Goal: Task Accomplishment & Management: Manage account settings

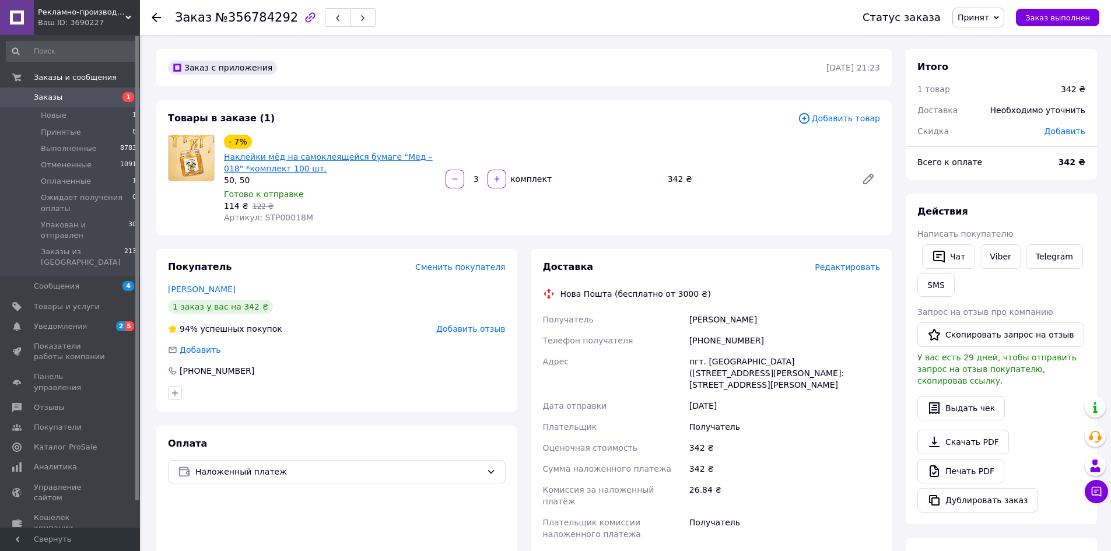
click at [372, 155] on link "Наклейки мёд на самоклеящейся бумаге "Мед – 018" *комплект 100 шт." at bounding box center [328, 162] width 209 height 21
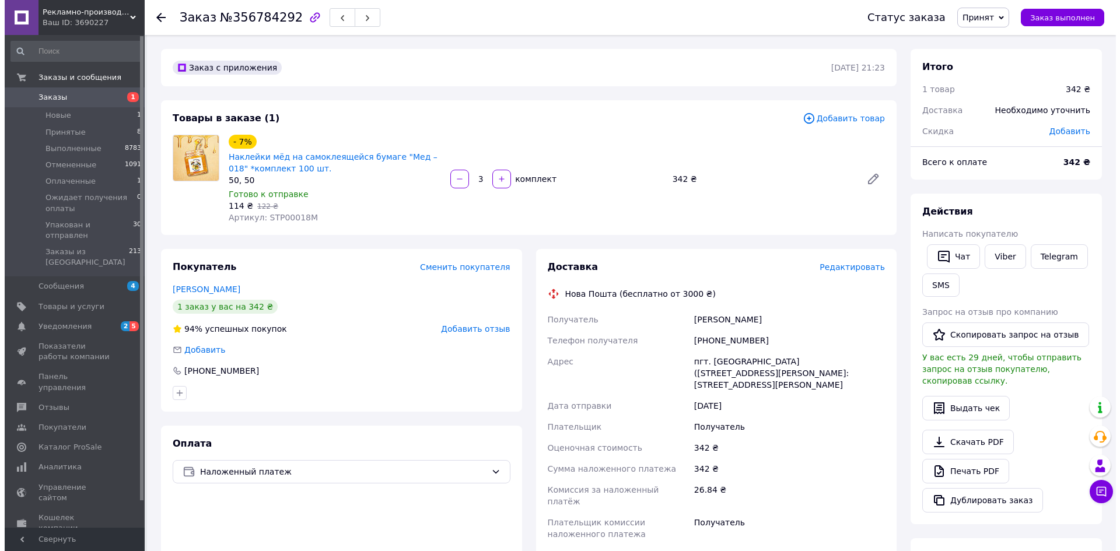
scroll to position [233, 0]
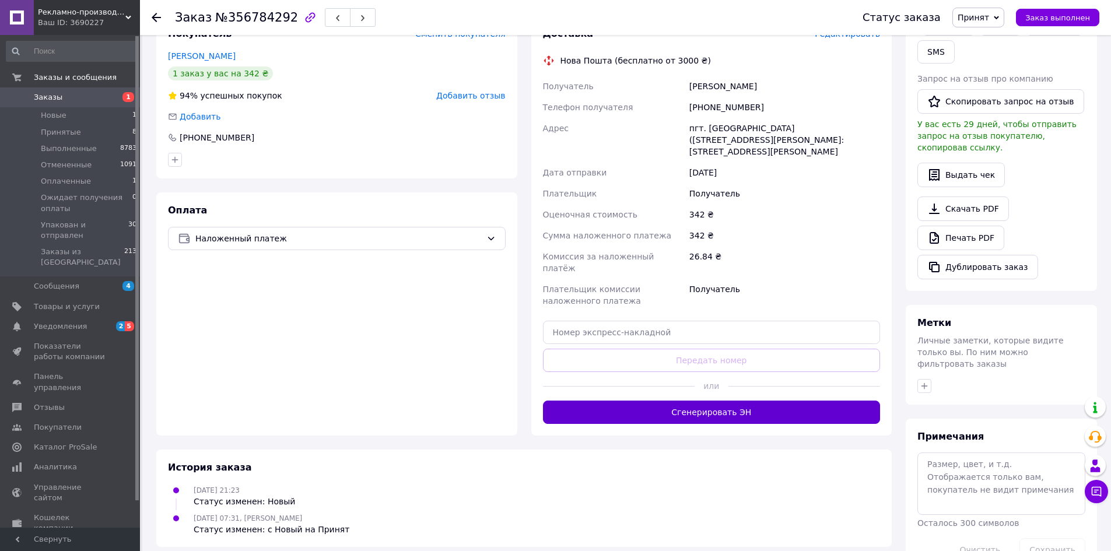
click at [736, 401] on button "Сгенерировать ЭН" at bounding box center [712, 412] width 338 height 23
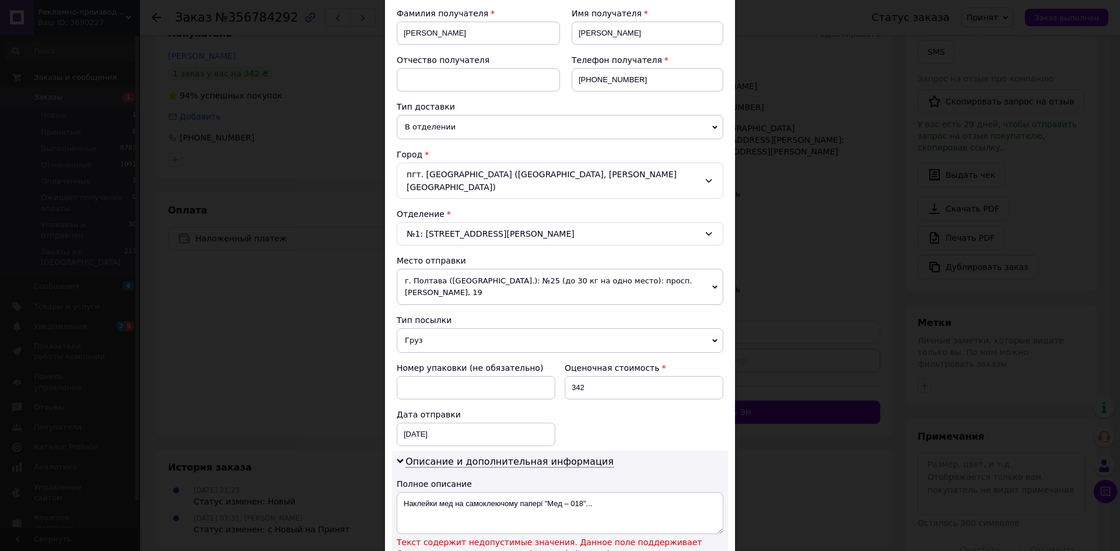
scroll to position [350, 0]
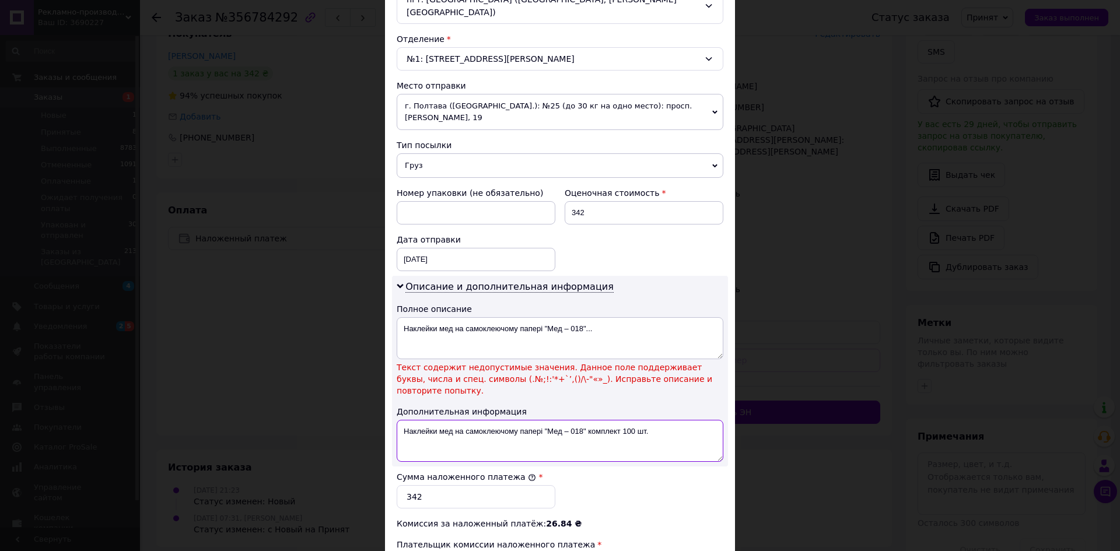
drag, startPoint x: 544, startPoint y: 421, endPoint x: 670, endPoint y: 425, distance: 126.1
click at [670, 425] on textarea "Наклейки мед на самоклеючому папері "Мед – 018" комплект 100 шт." at bounding box center [560, 441] width 327 height 42
drag, startPoint x: 543, startPoint y: 328, endPoint x: 631, endPoint y: 346, distance: 90.4
click at [631, 346] on textarea "Наклейки мед на самоклеючому папері "Мед – 018"..." at bounding box center [560, 338] width 327 height 42
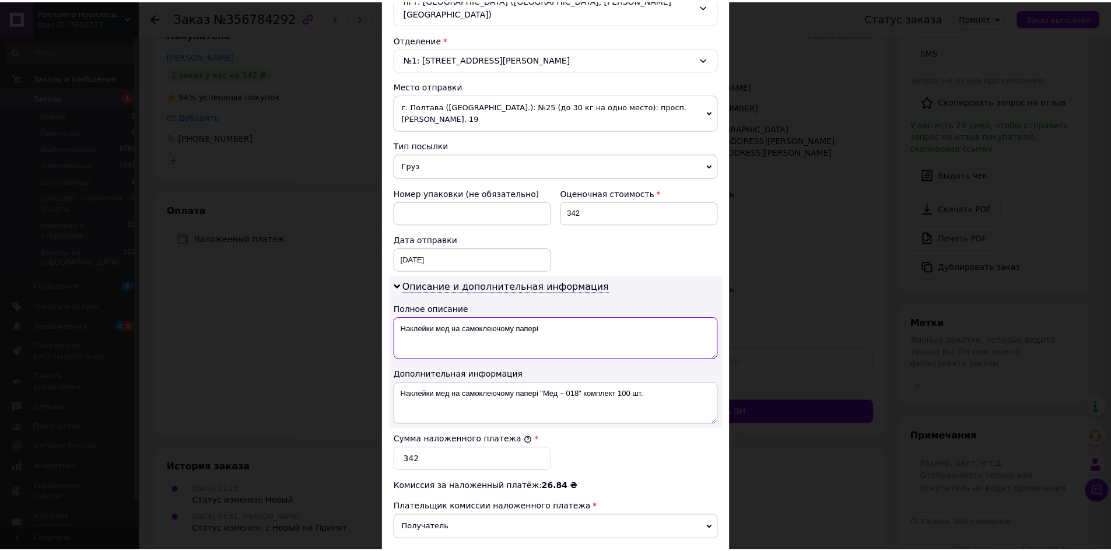
scroll to position [494, 0]
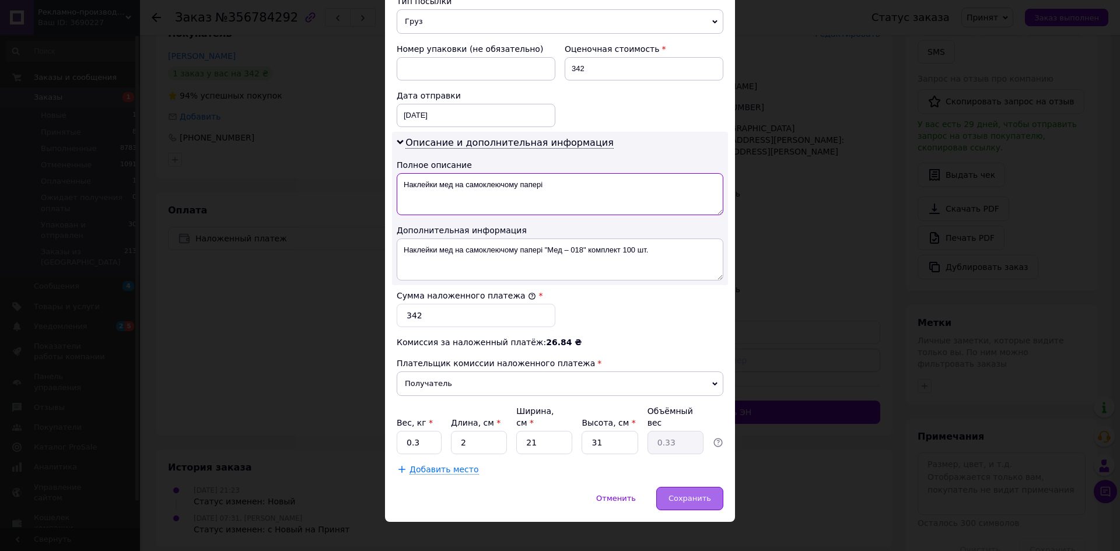
type textarea "Наклейки мед на самоклеючому папері"
click at [704, 494] on span "Сохранить" at bounding box center [690, 498] width 43 height 9
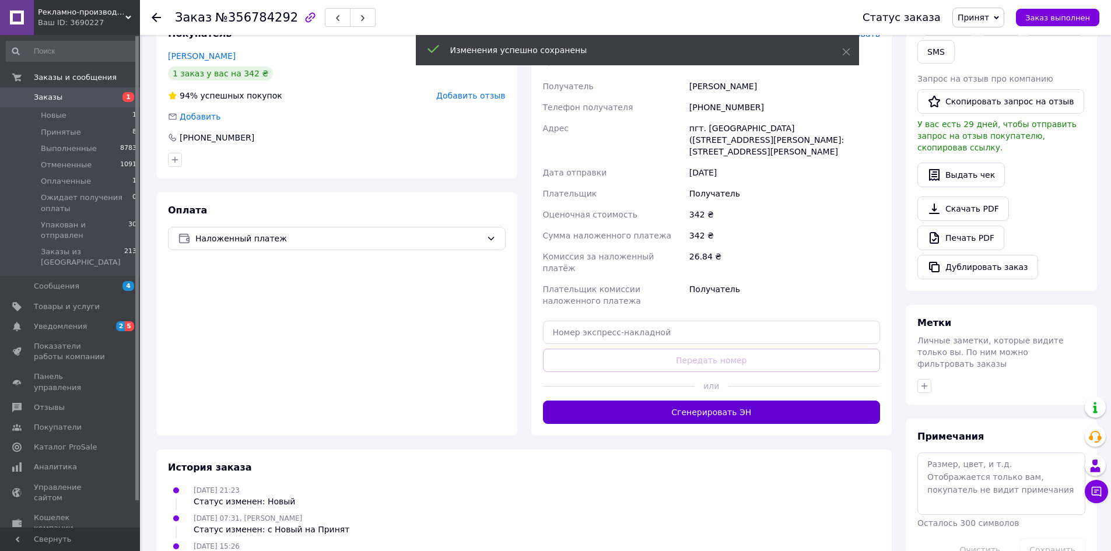
click at [733, 401] on button "Сгенерировать ЭН" at bounding box center [712, 412] width 338 height 23
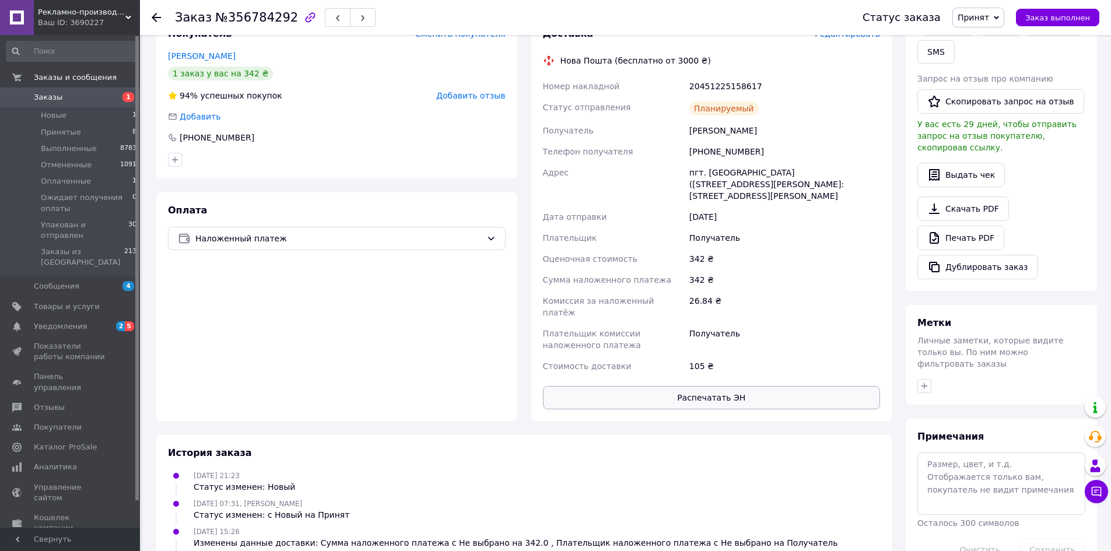
click at [762, 386] on button "Распечатать ЭН" at bounding box center [712, 397] width 338 height 23
click at [987, 17] on span "Принят" at bounding box center [974, 17] width 32 height 9
click at [999, 106] on li "Упакован и отправлен" at bounding box center [1015, 111] width 125 height 18
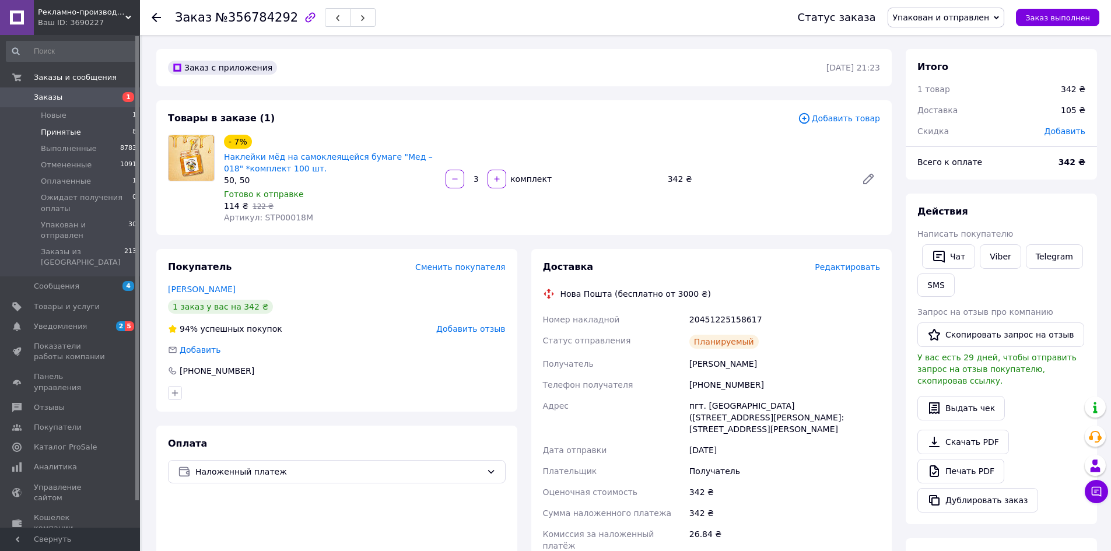
click at [64, 130] on span "Принятые" at bounding box center [61, 132] width 40 height 11
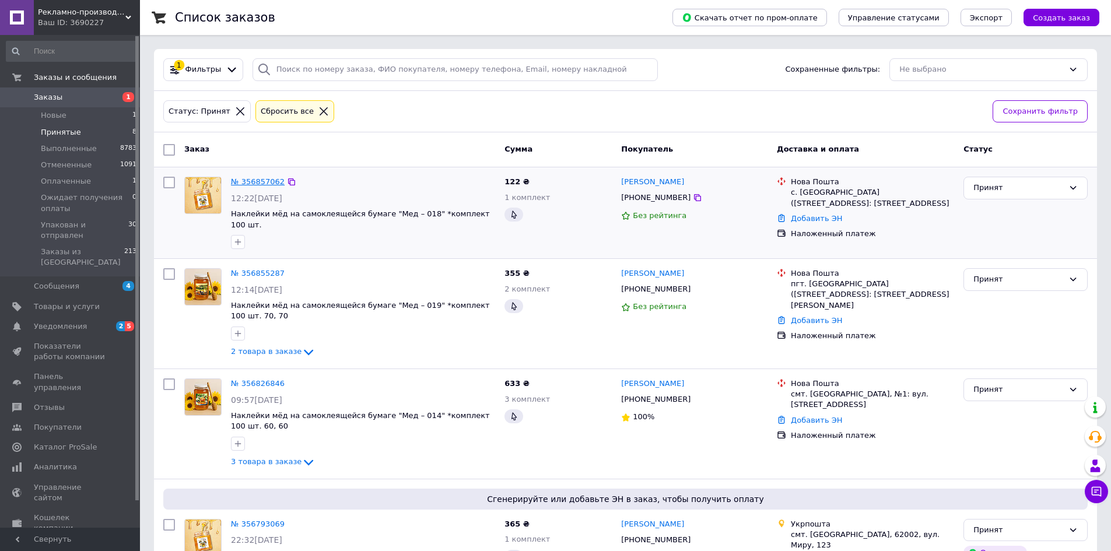
click at [261, 179] on link "№ 356857062" at bounding box center [258, 181] width 54 height 9
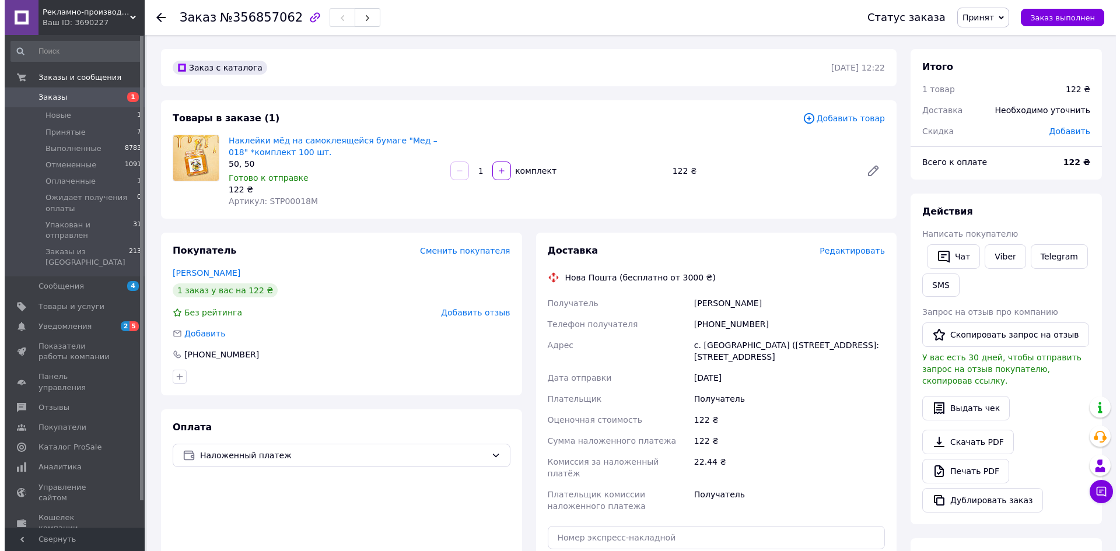
scroll to position [246, 0]
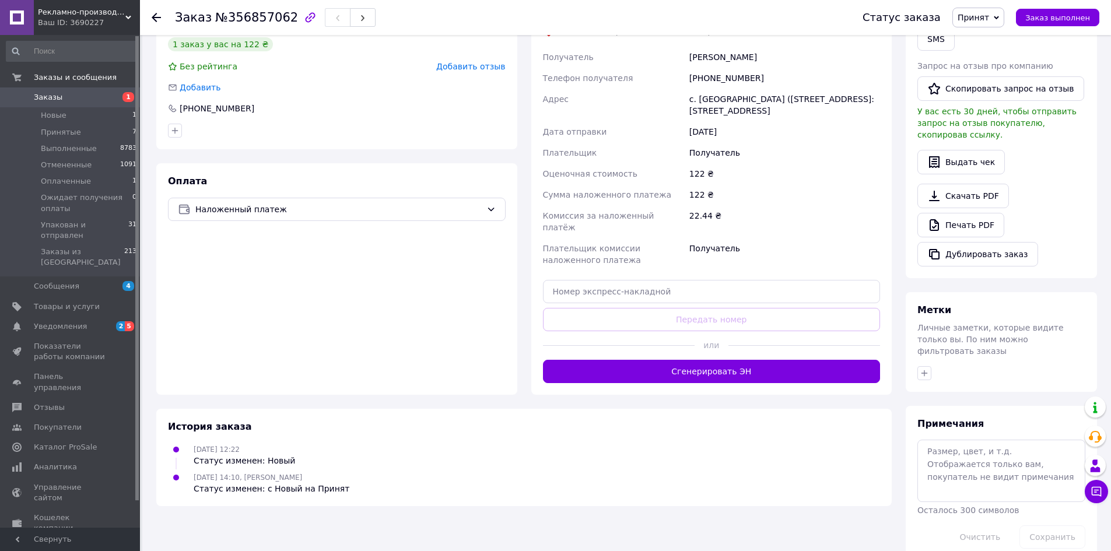
click at [755, 360] on button "Сгенерировать ЭН" at bounding box center [712, 371] width 338 height 23
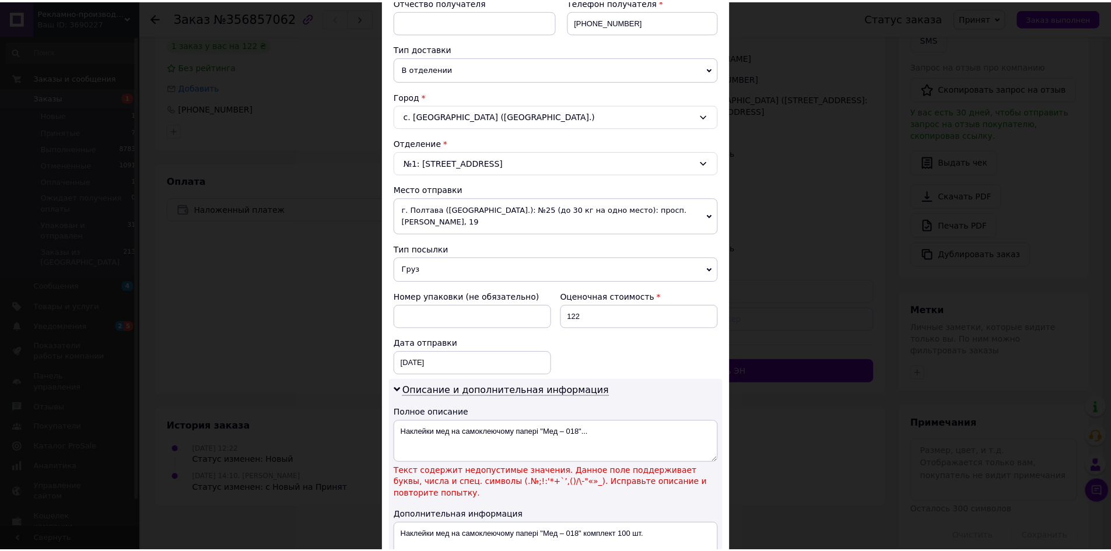
scroll to position [467, 0]
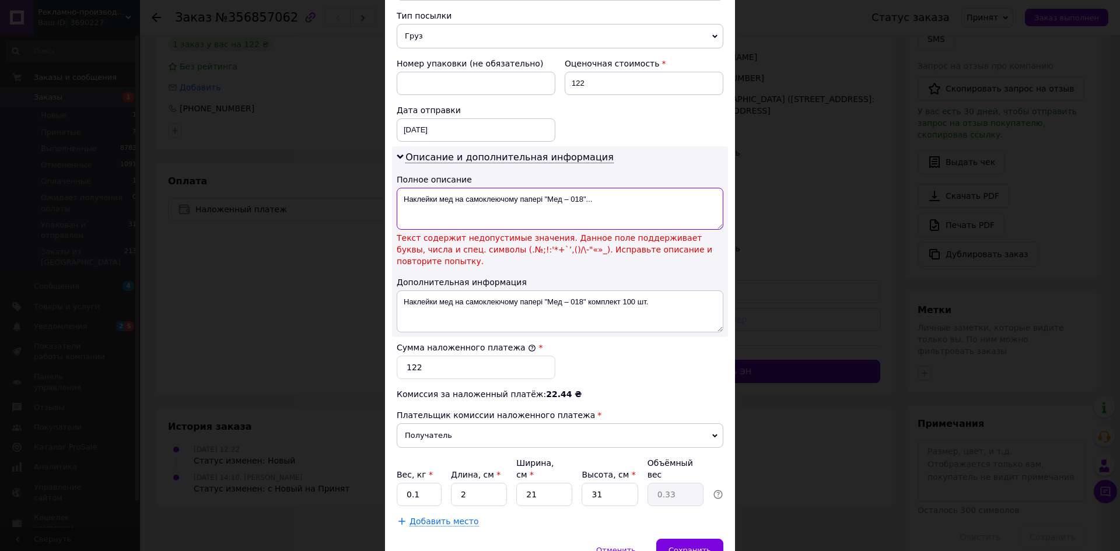
drag, startPoint x: 544, startPoint y: 201, endPoint x: 630, endPoint y: 202, distance: 85.8
click at [630, 202] on textarea "Наклейки мед на самоклеючому папері "Мед – 018"..." at bounding box center [560, 209] width 327 height 42
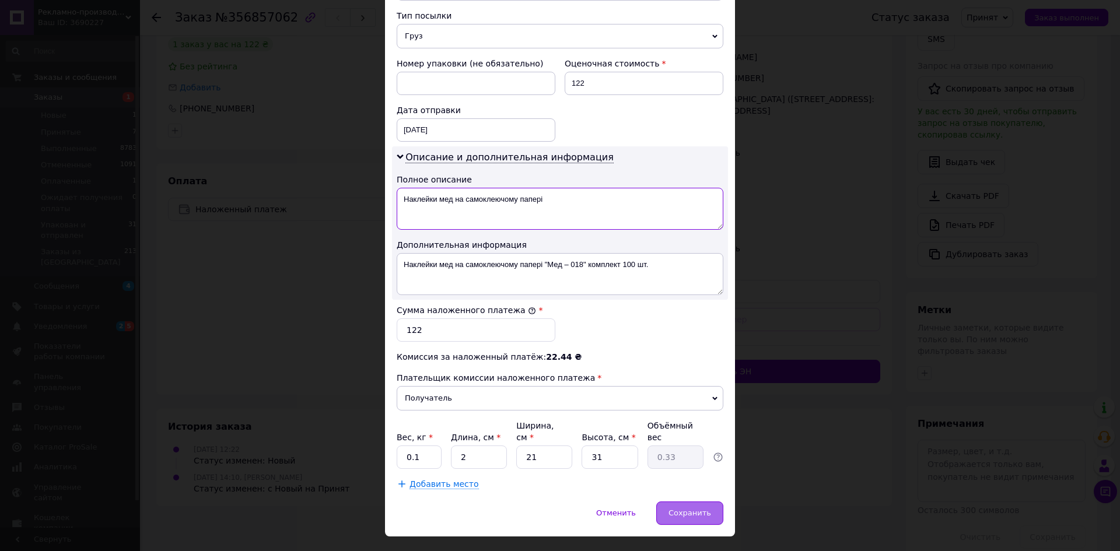
type textarea "Наклейки мед на самоклеючому папері"
click at [702, 509] on span "Сохранить" at bounding box center [690, 513] width 43 height 9
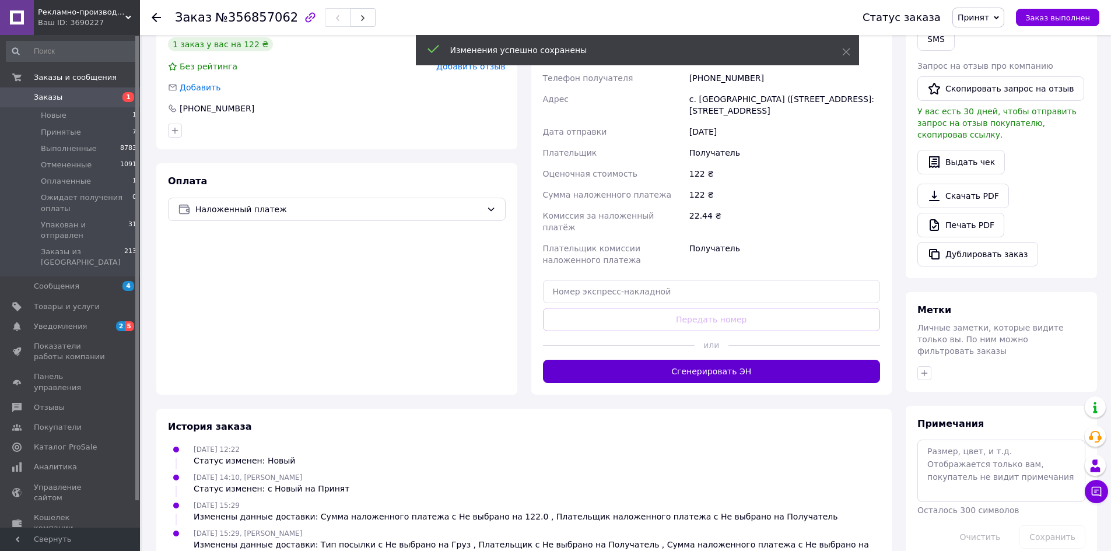
click at [743, 360] on button "Сгенерировать ЭН" at bounding box center [712, 371] width 338 height 23
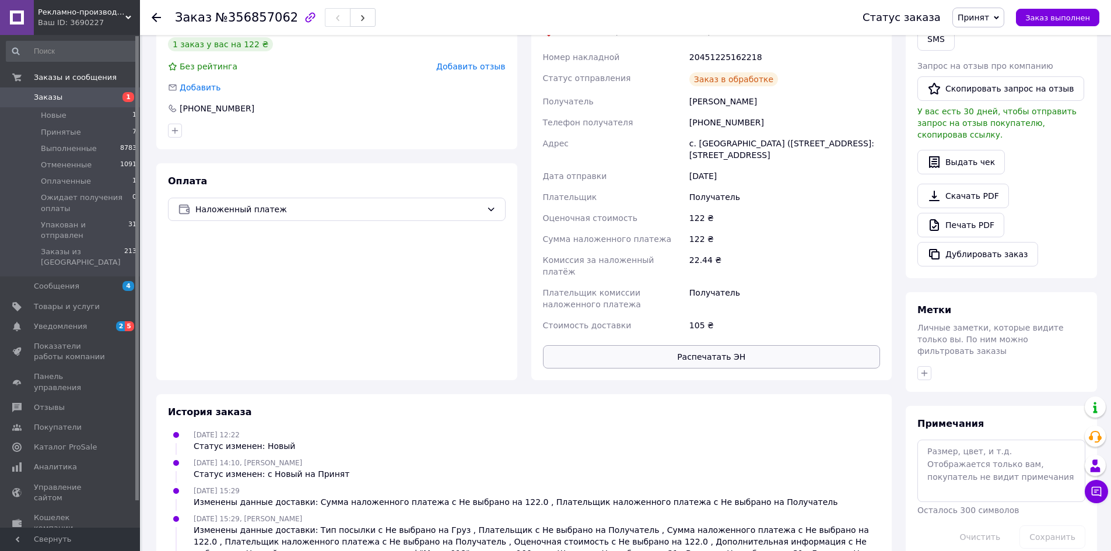
click at [740, 345] on button "Распечатать ЭН" at bounding box center [712, 356] width 338 height 23
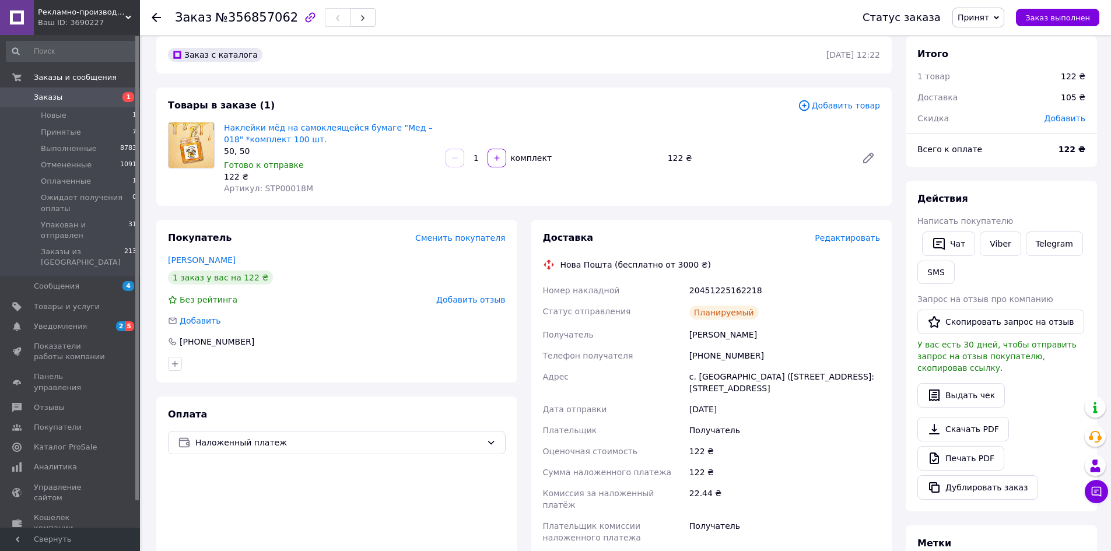
click at [990, 14] on span "Принят" at bounding box center [974, 17] width 32 height 9
click at [999, 109] on li "Упакован и отправлен" at bounding box center [1015, 111] width 125 height 18
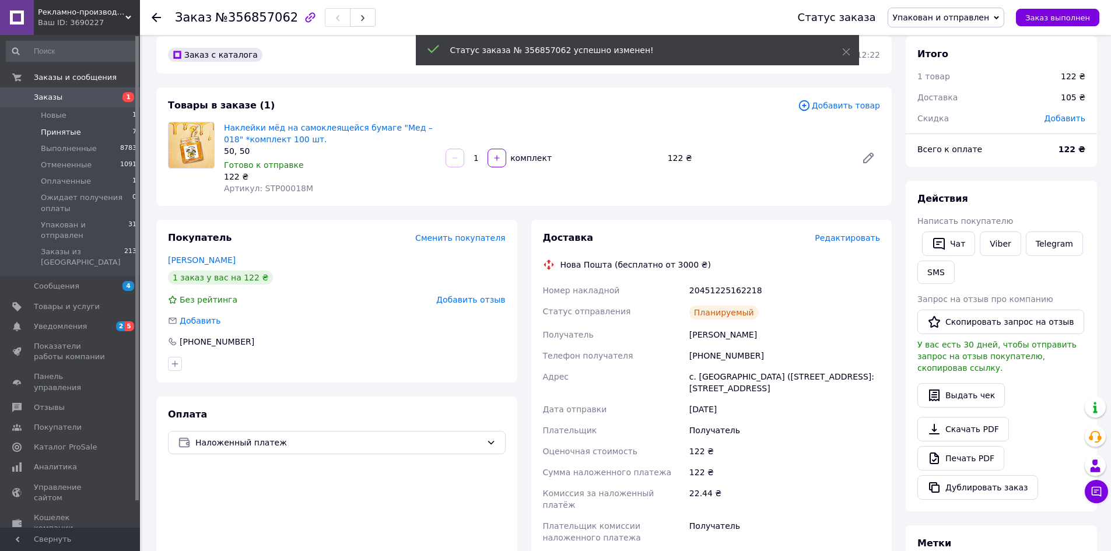
click at [64, 130] on span "Принятые" at bounding box center [61, 132] width 40 height 11
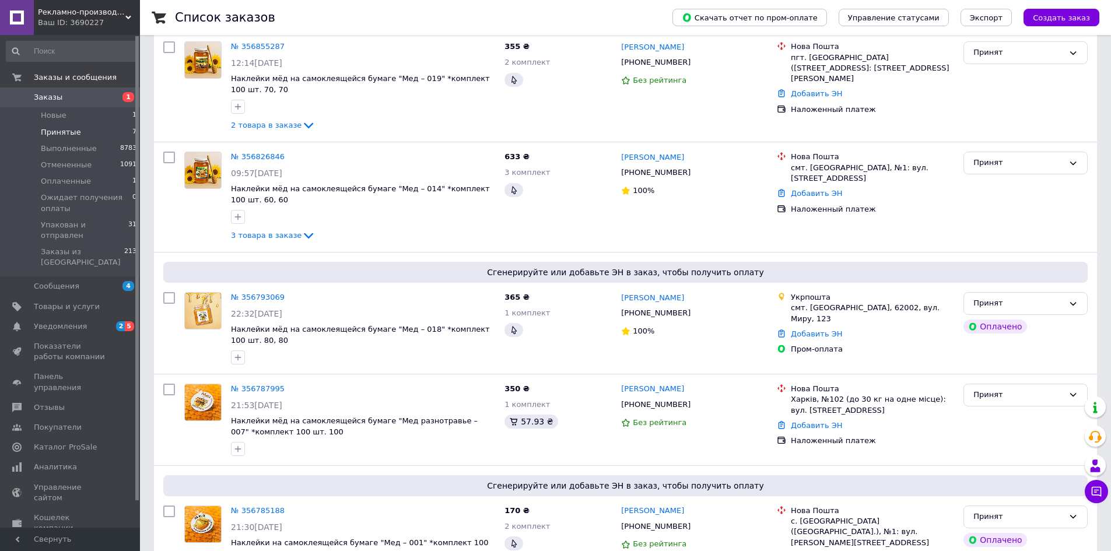
scroll to position [379, 0]
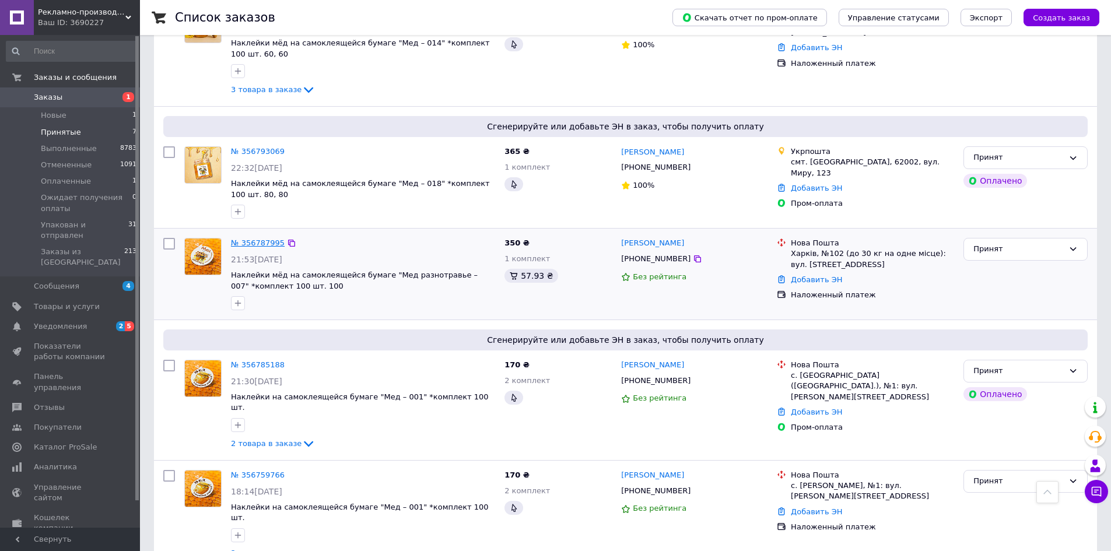
click at [242, 239] on link "№ 356787995" at bounding box center [258, 243] width 54 height 9
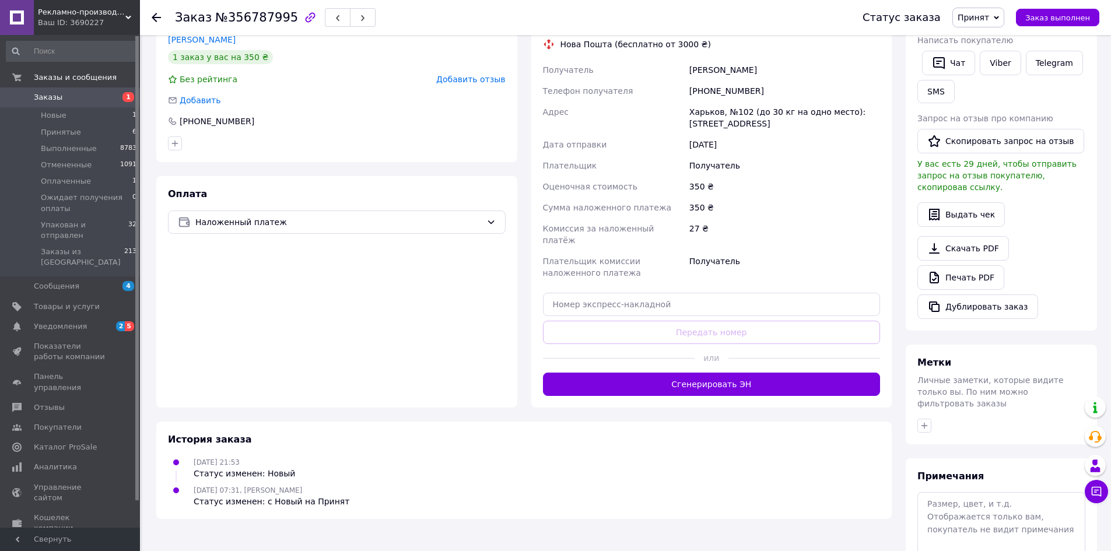
scroll to position [286, 0]
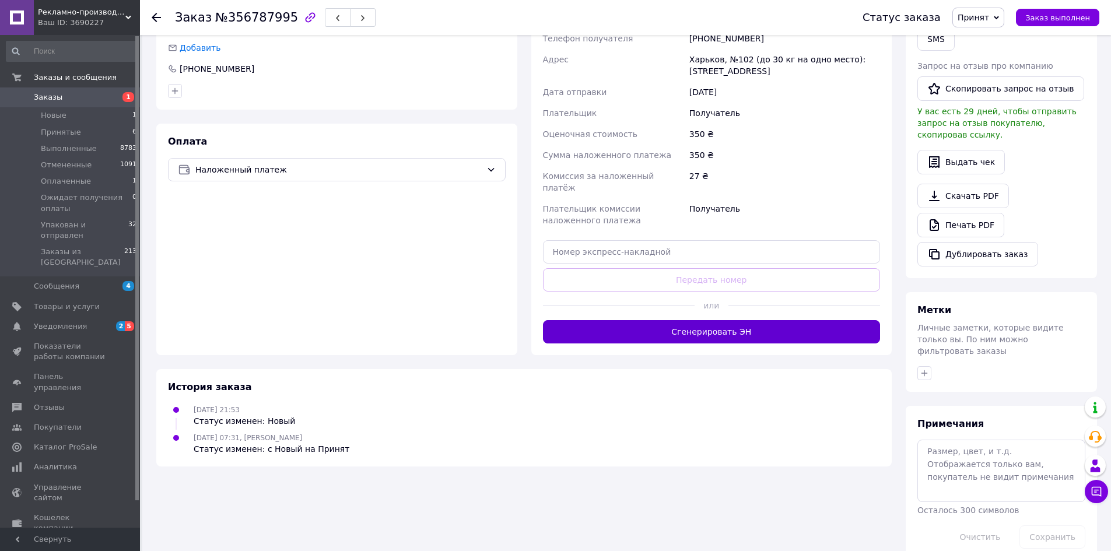
click at [743, 323] on button "Сгенерировать ЭН" at bounding box center [712, 331] width 338 height 23
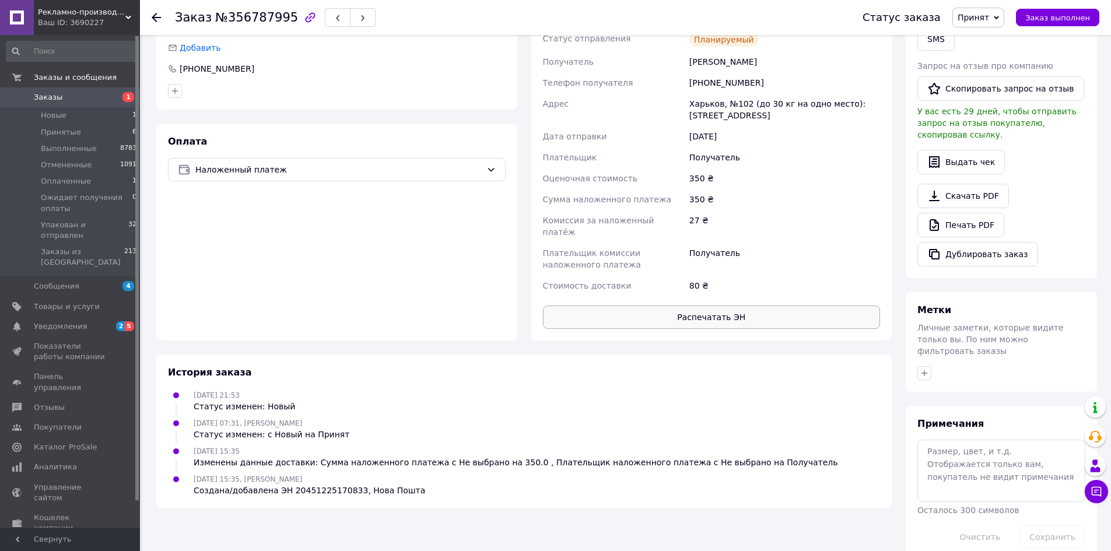
click at [722, 306] on button "Распечатать ЭН" at bounding box center [712, 317] width 338 height 23
click at [1001, 15] on span "Принят" at bounding box center [979, 18] width 52 height 20
click at [1007, 108] on li "Упакован и отправлен" at bounding box center [1015, 111] width 125 height 18
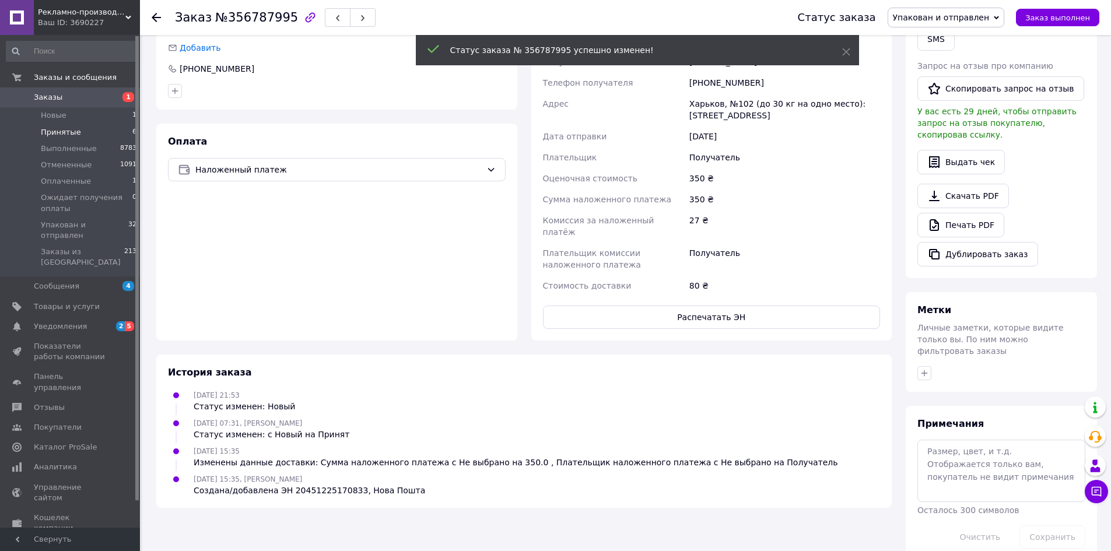
click at [61, 132] on span "Принятые" at bounding box center [61, 132] width 40 height 11
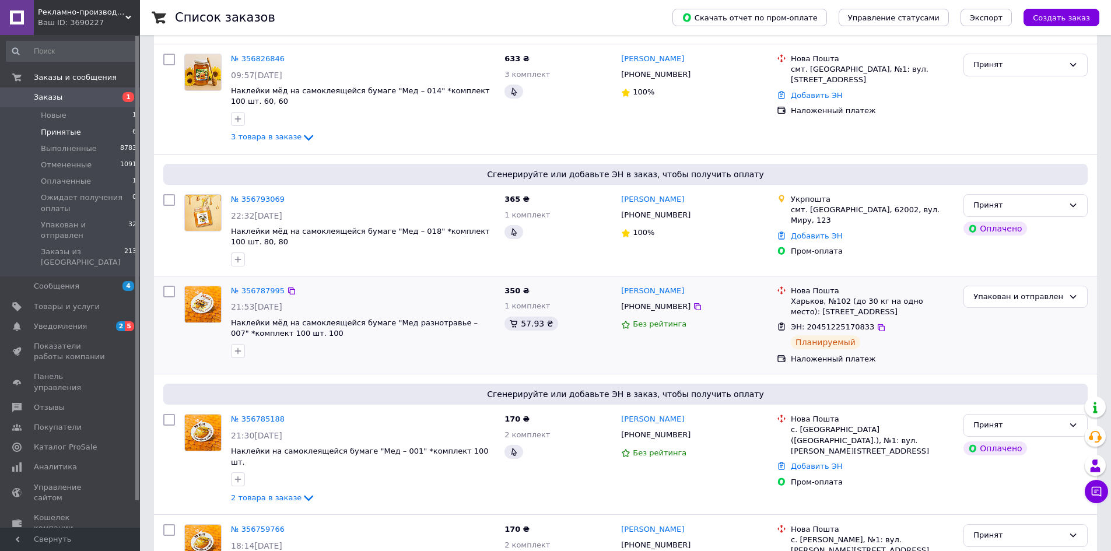
scroll to position [299, 0]
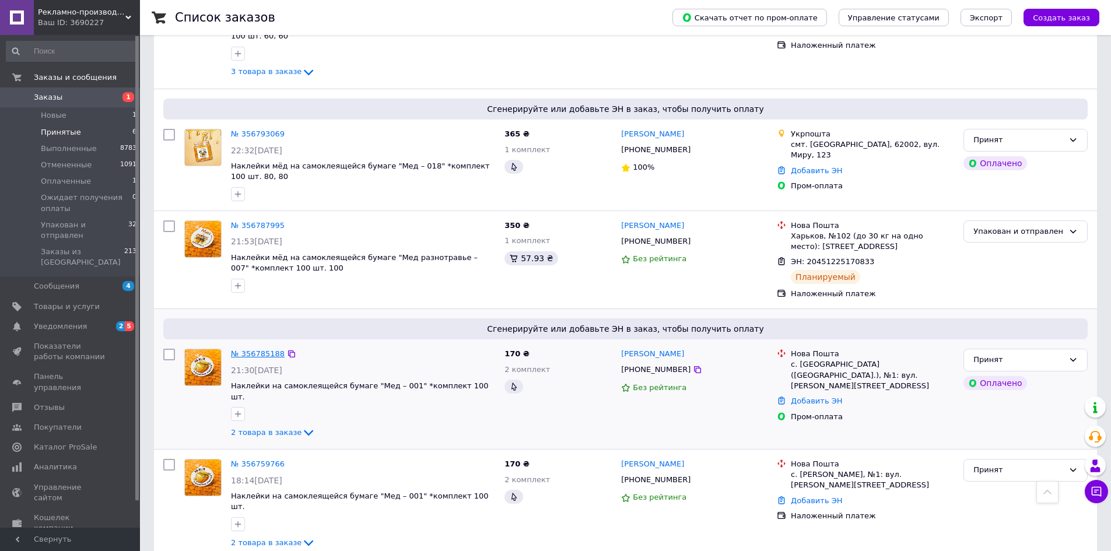
click at [258, 352] on link "№ 356785188" at bounding box center [258, 353] width 54 height 9
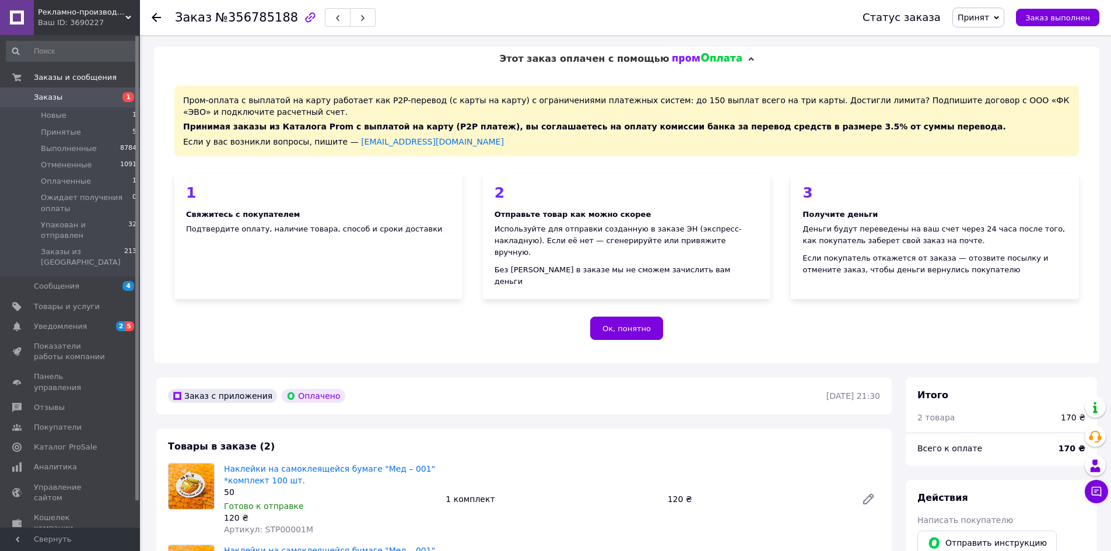
scroll to position [117, 0]
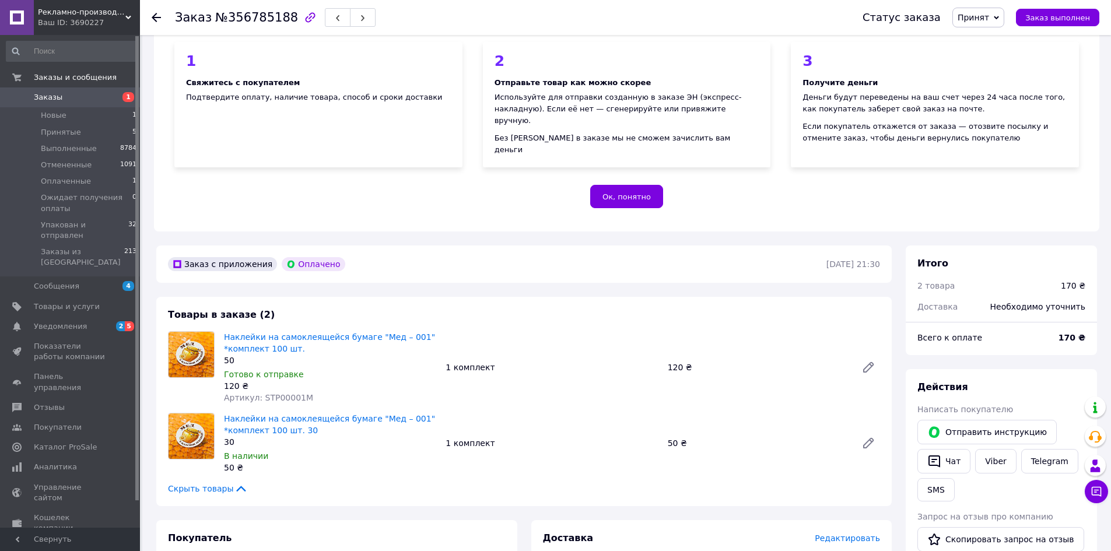
click at [152, 17] on use at bounding box center [156, 17] width 9 height 9
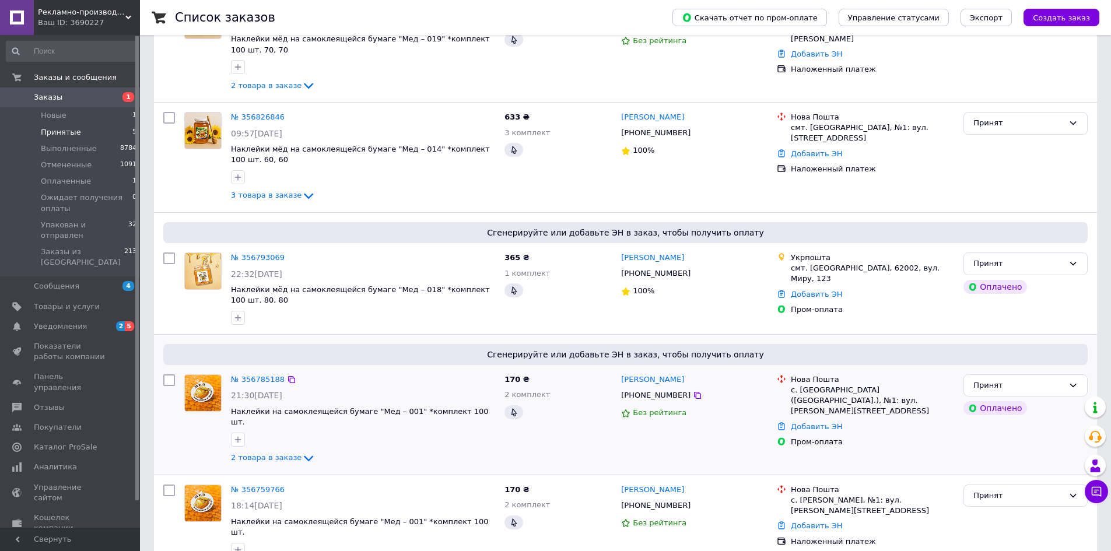
scroll to position [201, 0]
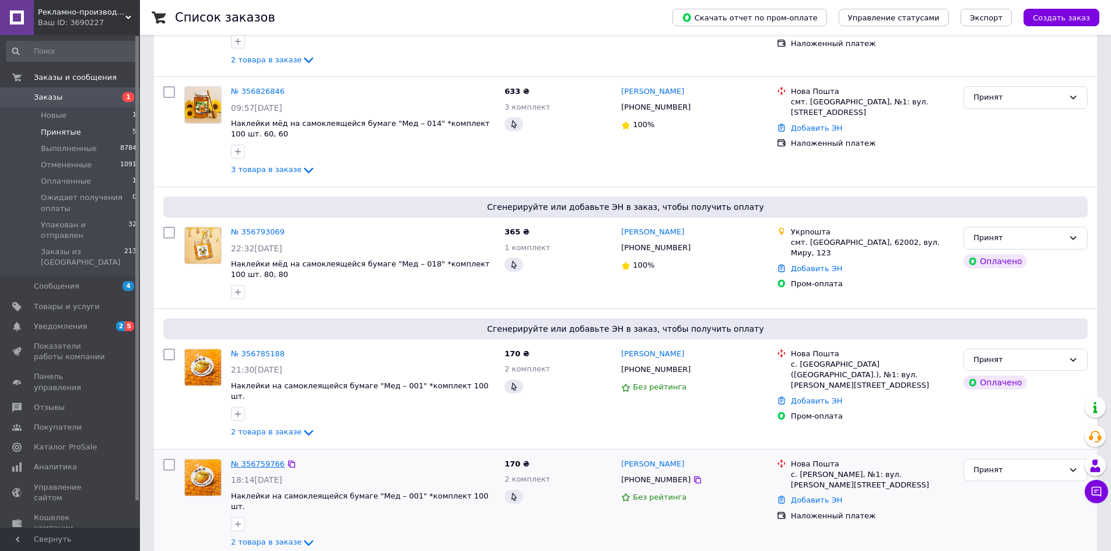
click at [241, 460] on link "№ 356759766" at bounding box center [258, 464] width 54 height 9
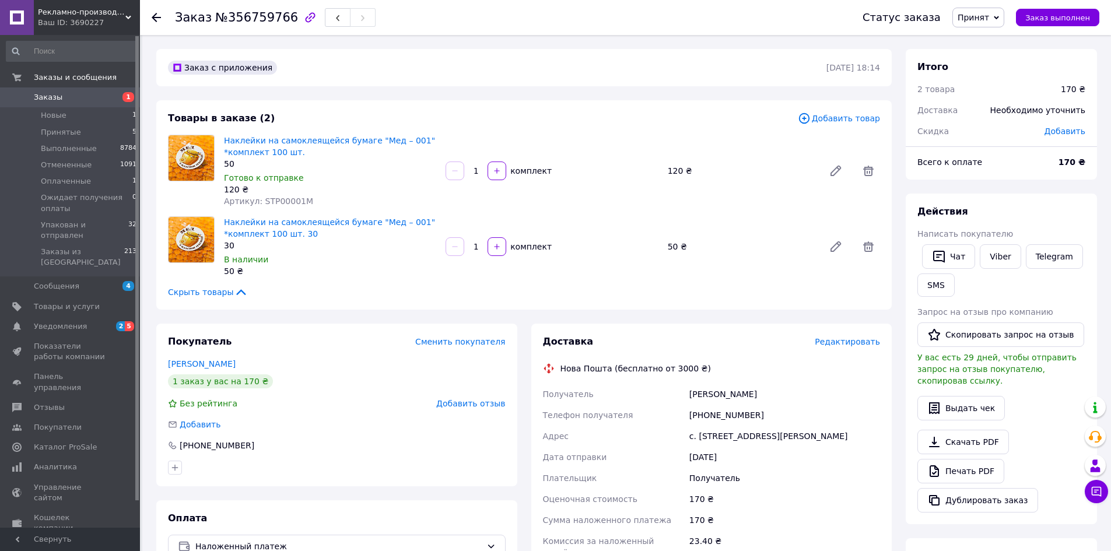
click at [157, 20] on icon at bounding box center [156, 17] width 9 height 9
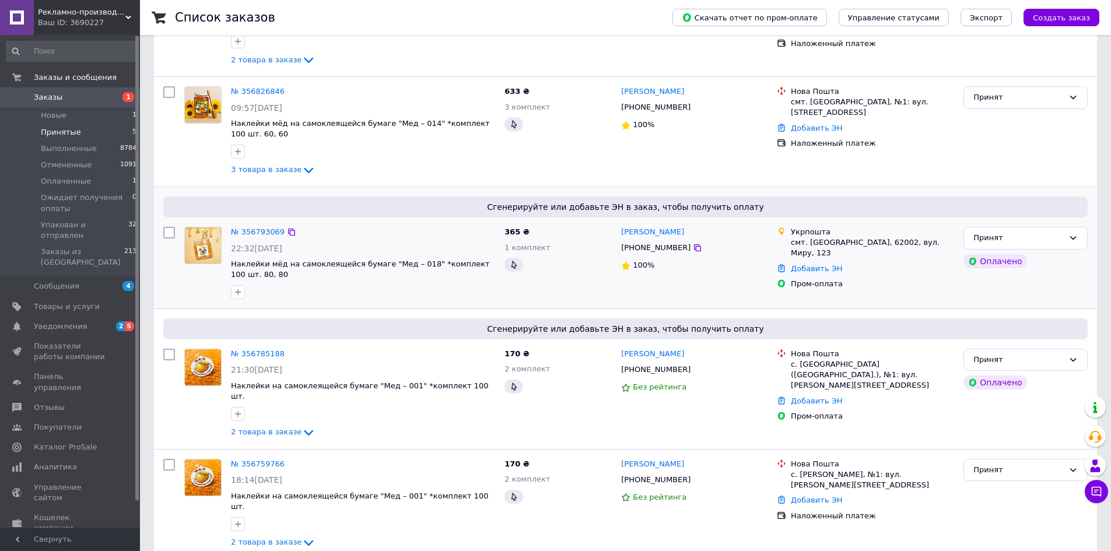
scroll to position [84, 0]
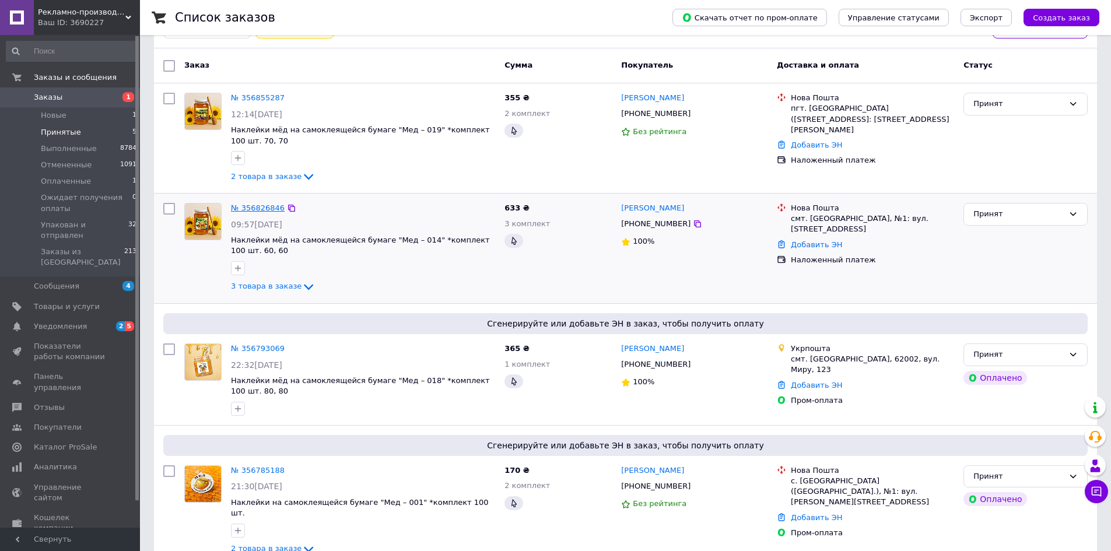
click at [249, 205] on link "№ 356826846" at bounding box center [258, 208] width 54 height 9
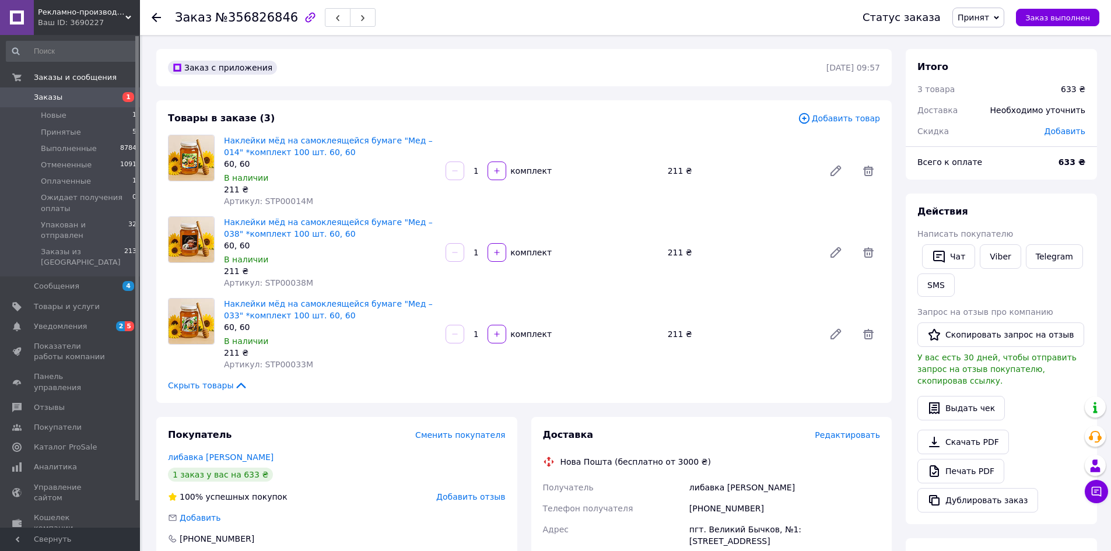
click at [155, 22] on div at bounding box center [156, 18] width 9 height 12
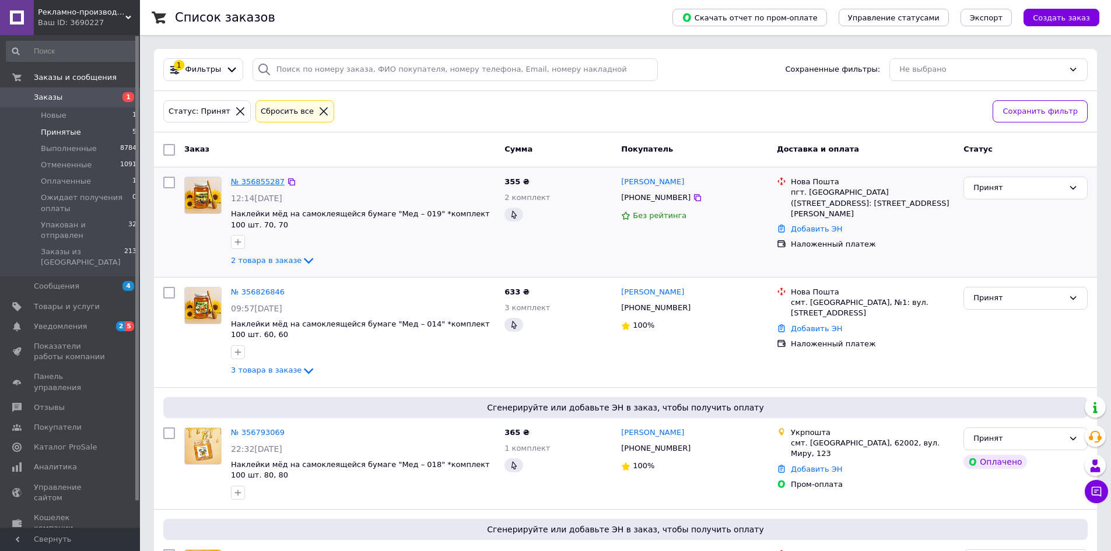
click at [260, 179] on link "№ 356855287" at bounding box center [258, 181] width 54 height 9
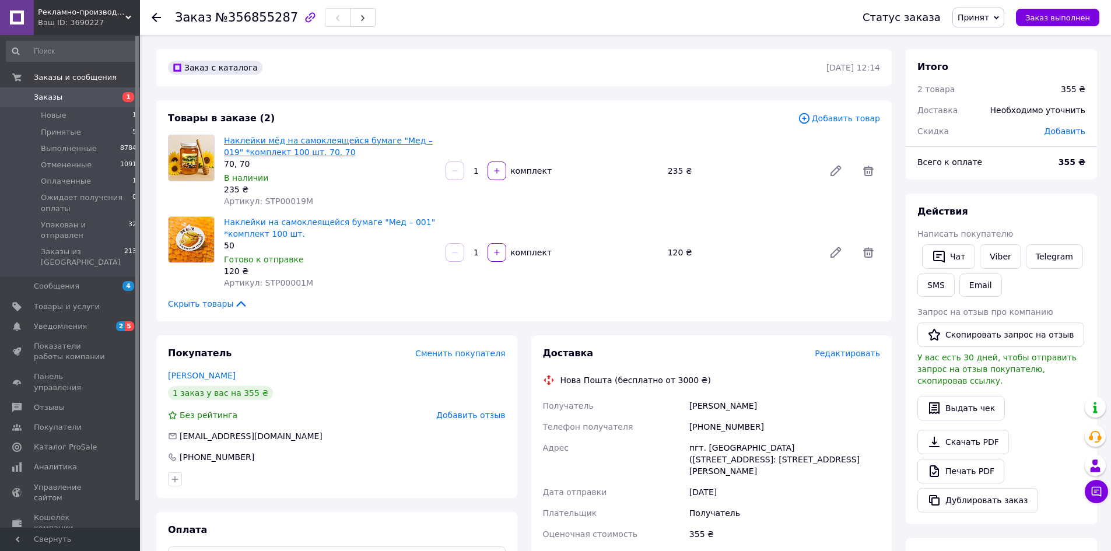
click at [351, 138] on link "Наклейки мёд на самоклеящейся бумаге "Мед – 019" *комплект 100 шт. 70, 70" at bounding box center [328, 146] width 209 height 21
